Goal: Navigation & Orientation: Find specific page/section

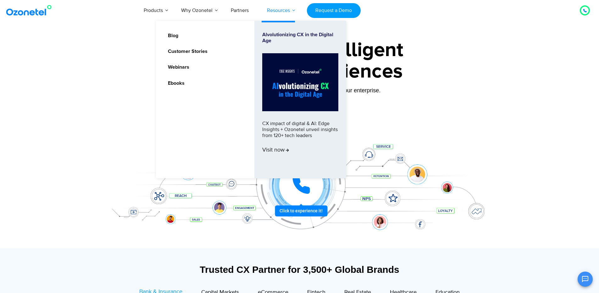
click at [293, 10] on link "Resources" at bounding box center [278, 10] width 41 height 21
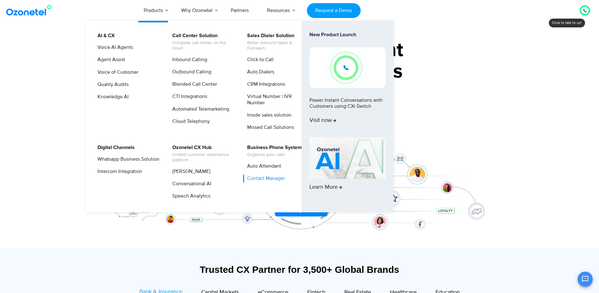
click at [269, 178] on link "Contact Manager" at bounding box center [264, 178] width 43 height 8
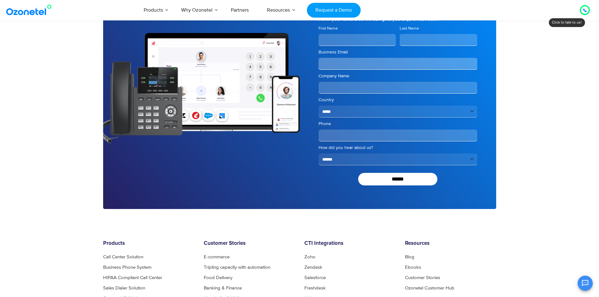
scroll to position [958, 0]
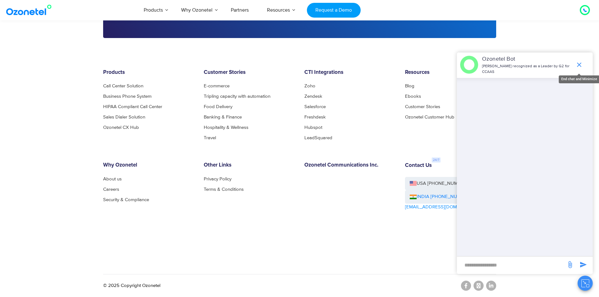
click at [581, 64] on icon "end chat or minimize" at bounding box center [580, 65] width 8 height 8
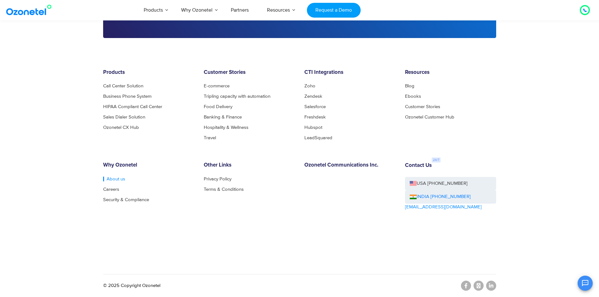
click at [112, 179] on link "About us" at bounding box center [114, 179] width 22 height 5
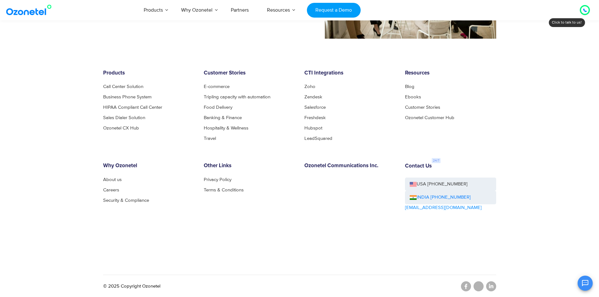
scroll to position [639, 0]
